Goal: Check status: Check status

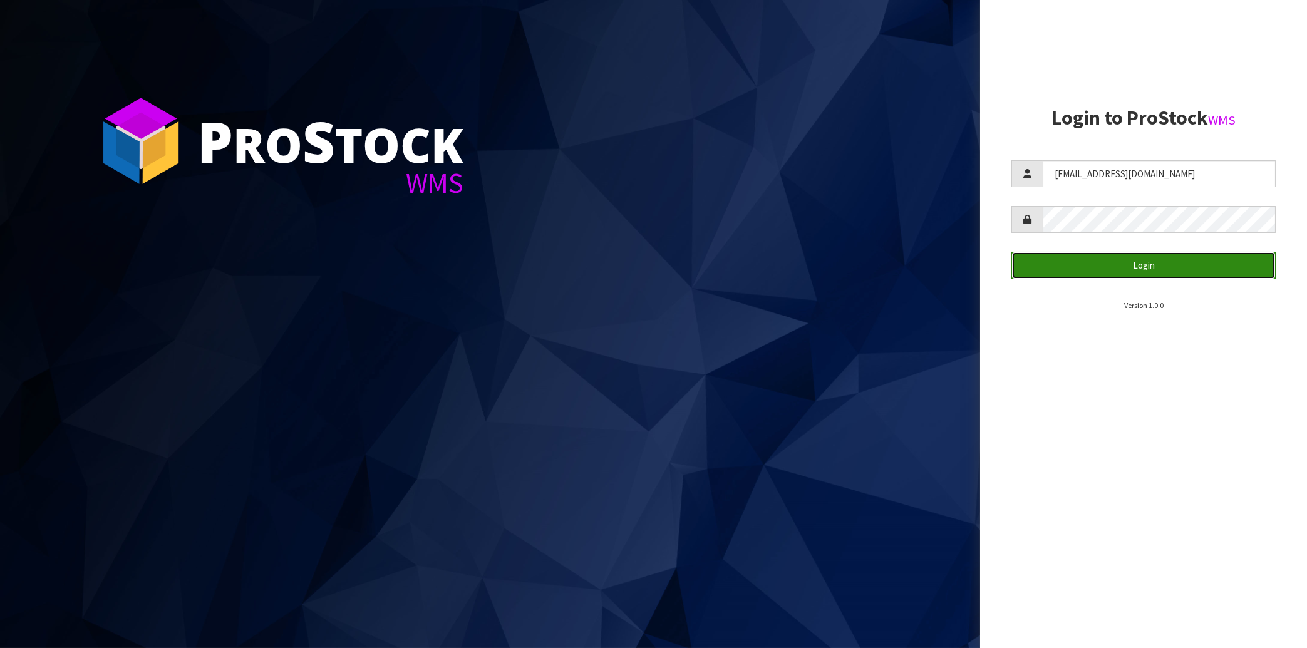
click at [1121, 269] on button "Login" at bounding box center [1143, 265] width 264 height 27
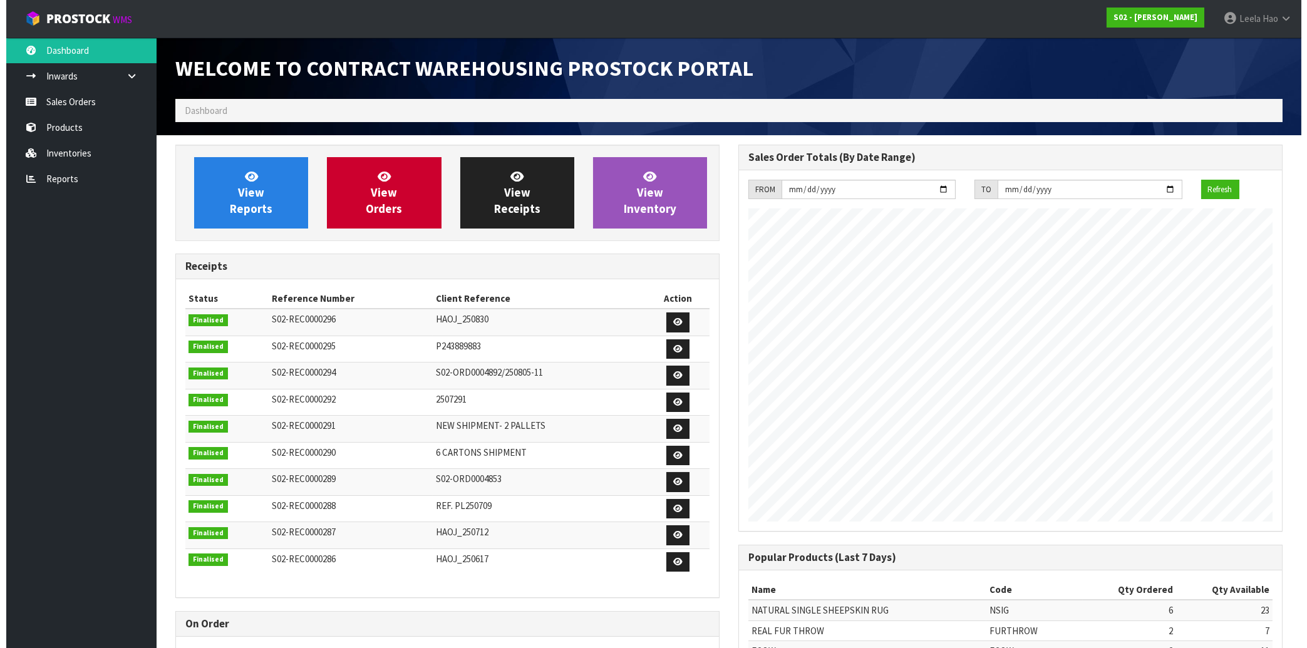
scroll to position [694, 562]
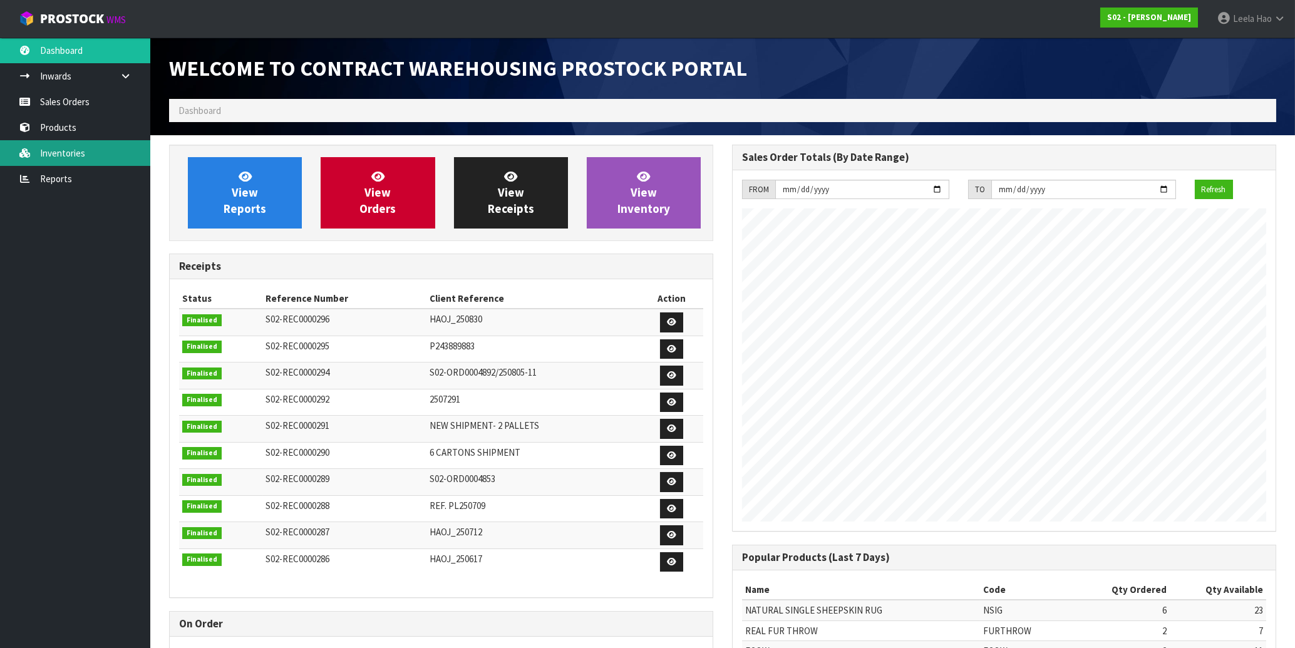
click at [67, 149] on link "Inventories" at bounding box center [75, 153] width 150 height 26
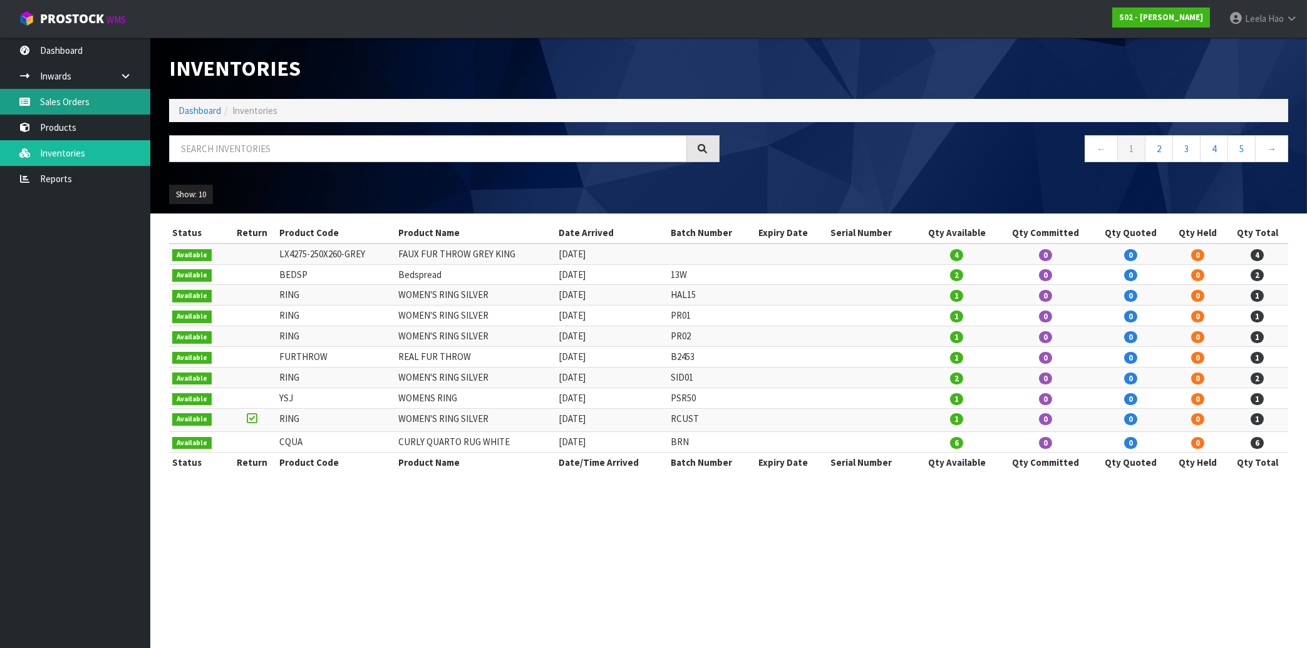
click at [55, 104] on link "Sales Orders" at bounding box center [75, 102] width 150 height 26
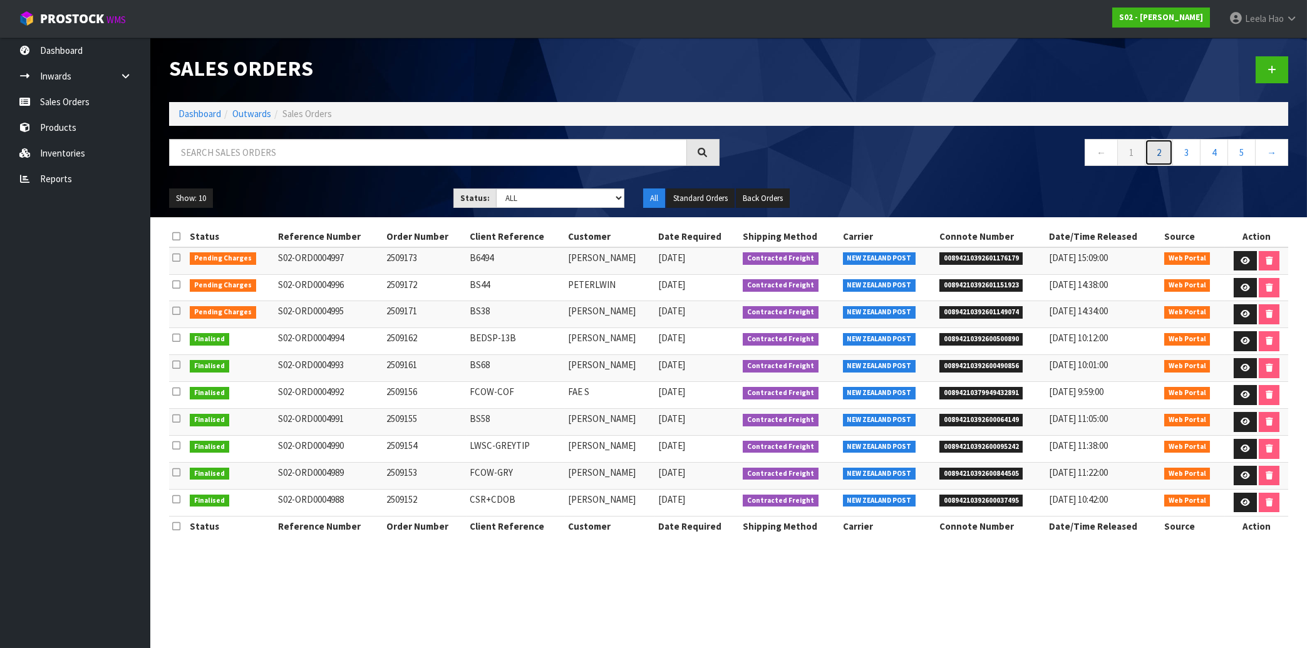
click at [1158, 158] on link "2" at bounding box center [1159, 152] width 28 height 27
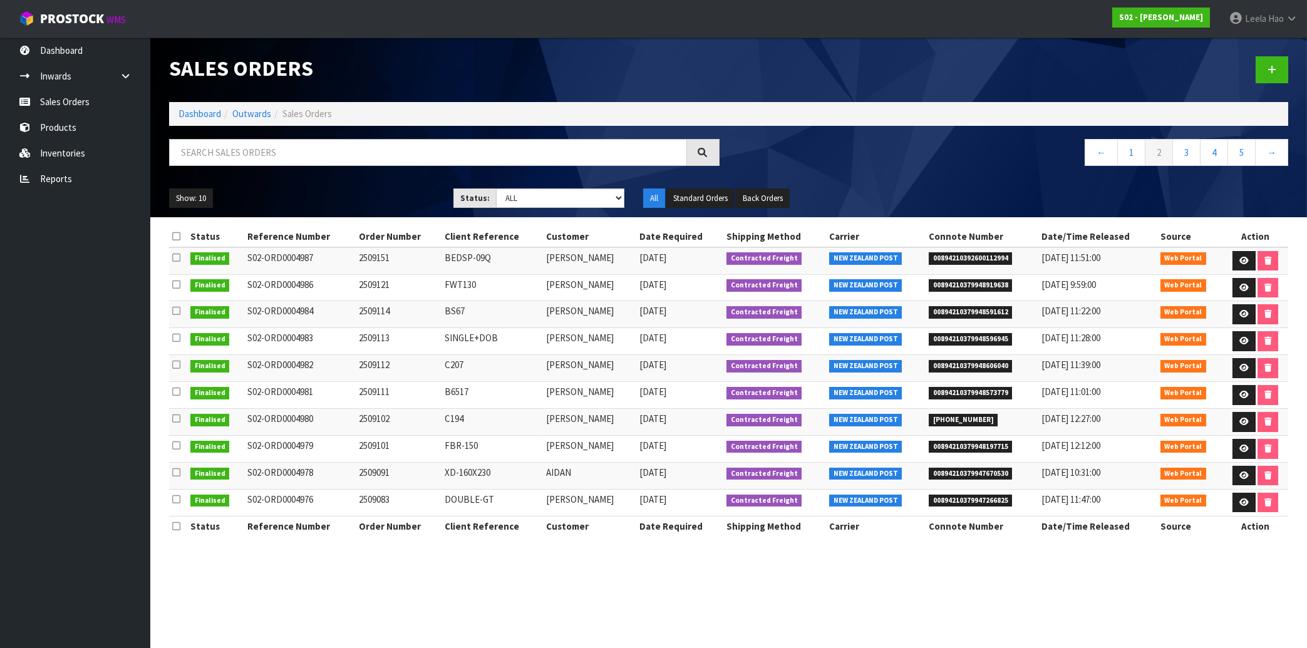
click at [365, 258] on td "2509151" at bounding box center [399, 260] width 86 height 27
copy td "2509151"
